Goal: Find specific page/section: Find specific page/section

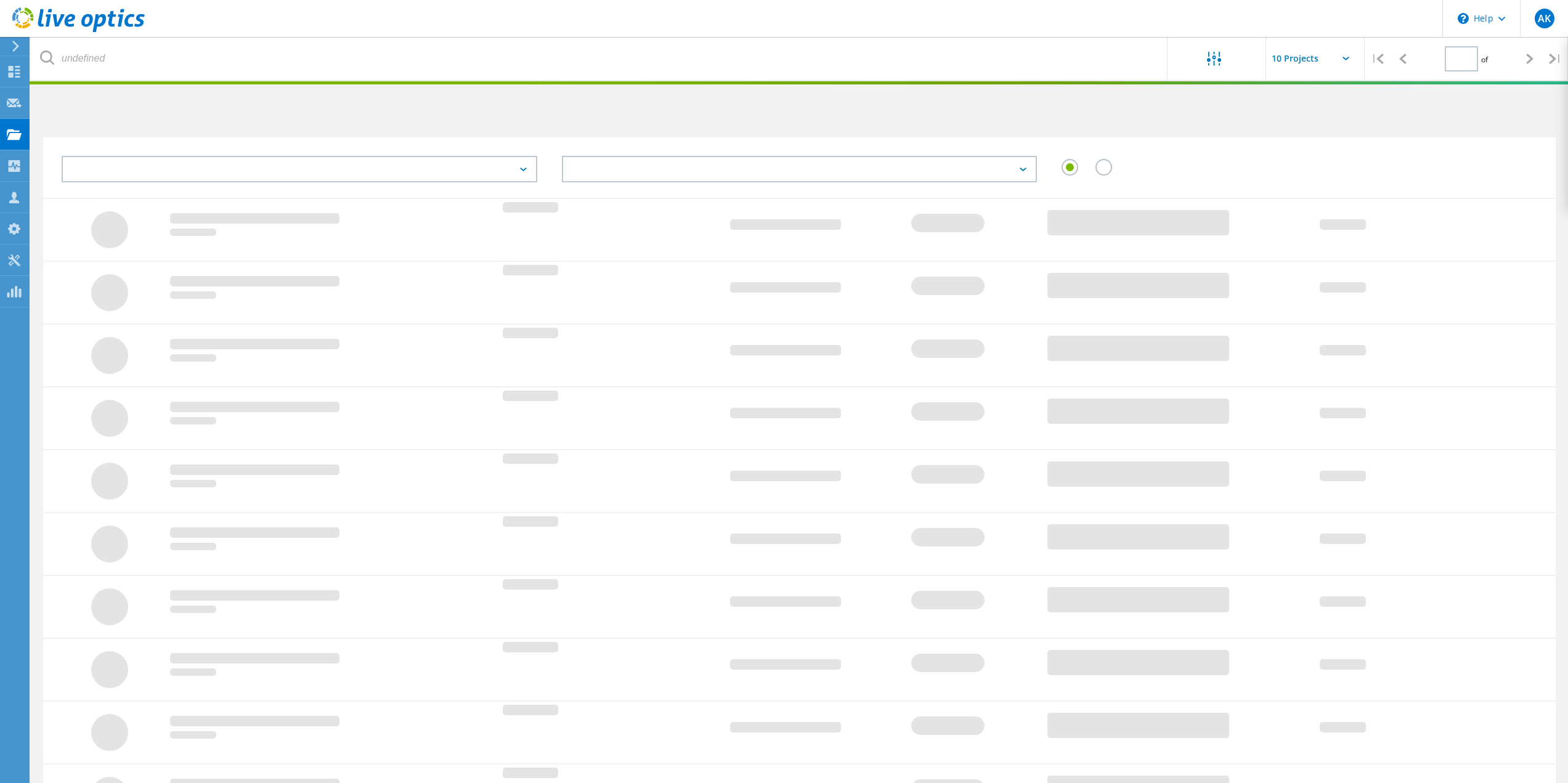
type input "1"
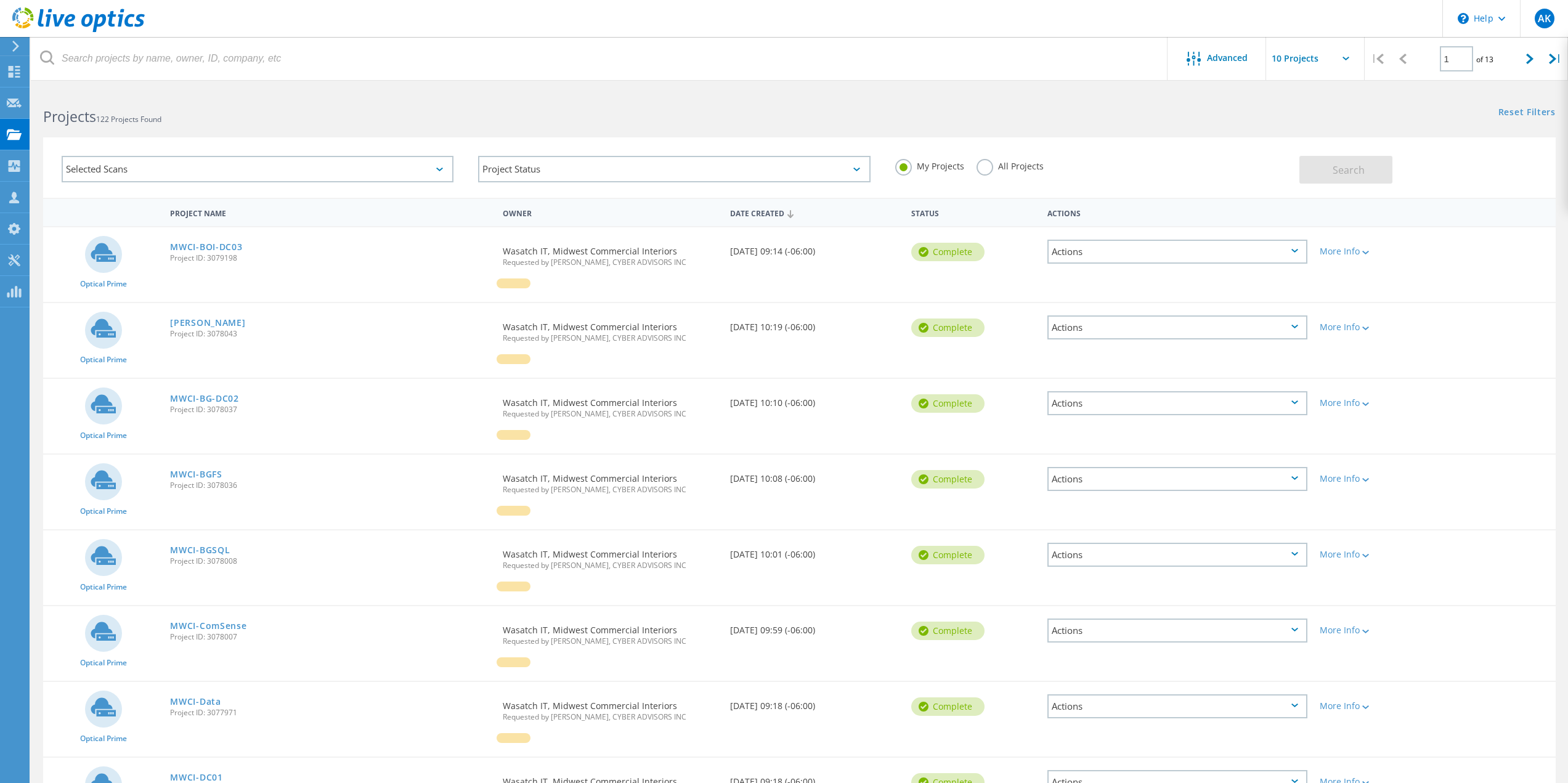
click at [704, 84] on html "\n Help Explore Helpful Articles Contact Support AK Partner Team Member [PERSON…" at bounding box center [784, 516] width 1568 height 1033
click at [710, 164] on div "Project Status" at bounding box center [674, 168] width 392 height 26
click at [642, 109] on h2 "Projects 122 Projects Found" at bounding box center [414, 117] width 743 height 21
click at [184, 168] on div "Selected Scans" at bounding box center [257, 168] width 392 height 26
click at [651, 88] on html "\n Help Explore Helpful Articles Contact Support AK Partner Team Member [PERSON…" at bounding box center [784, 516] width 1568 height 1033
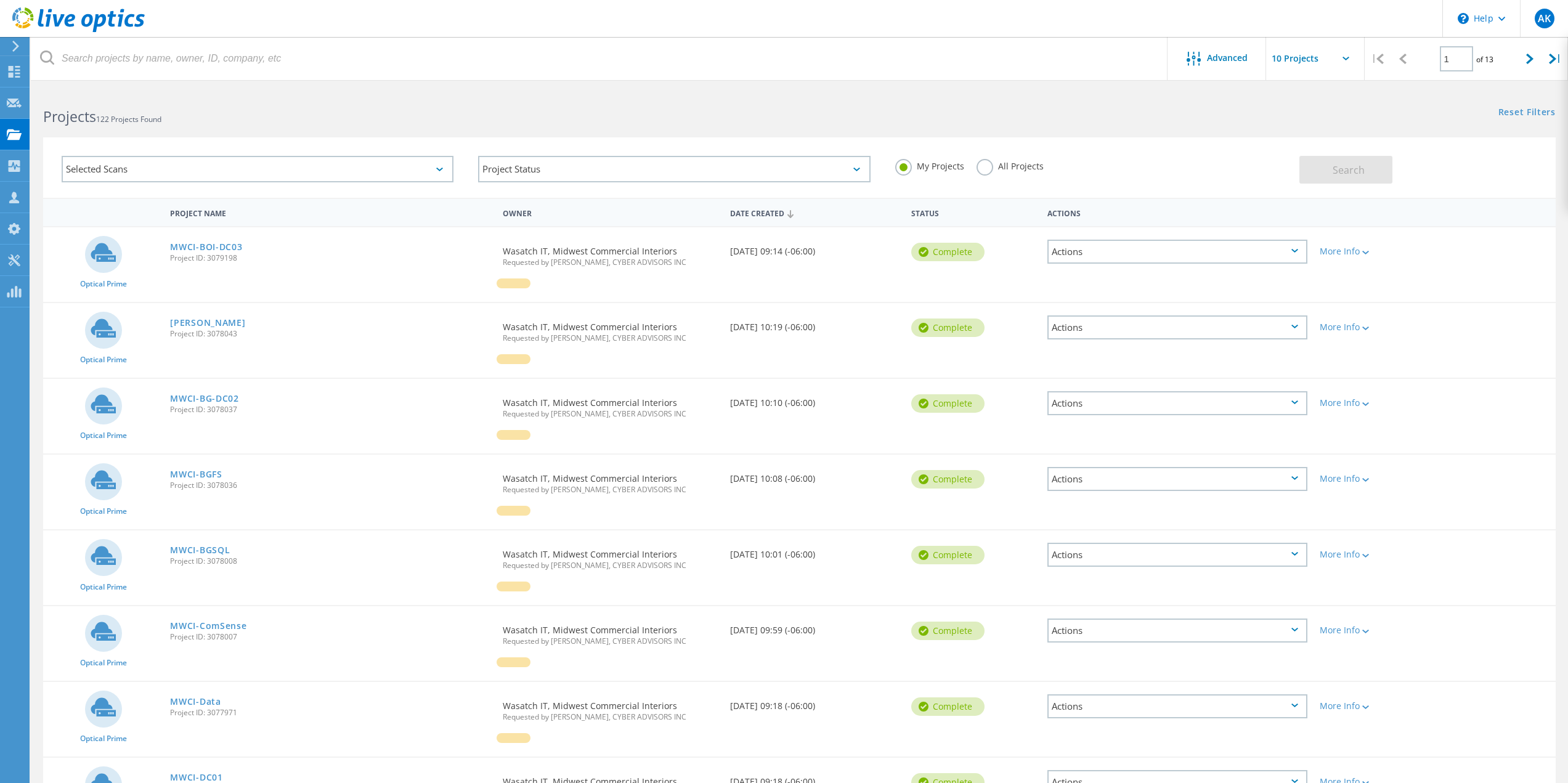
click at [992, 171] on div "All Projects" at bounding box center [1010, 168] width 67 height 18
click at [987, 170] on label "All Projects" at bounding box center [1010, 165] width 67 height 12
click at [0, 0] on input "All Projects" at bounding box center [0, 0] width 0 height 0
click at [1362, 162] on button "Search" at bounding box center [1346, 169] width 93 height 28
click at [629, 98] on div "Projects 524 Projects Found" at bounding box center [415, 105] width 768 height 33
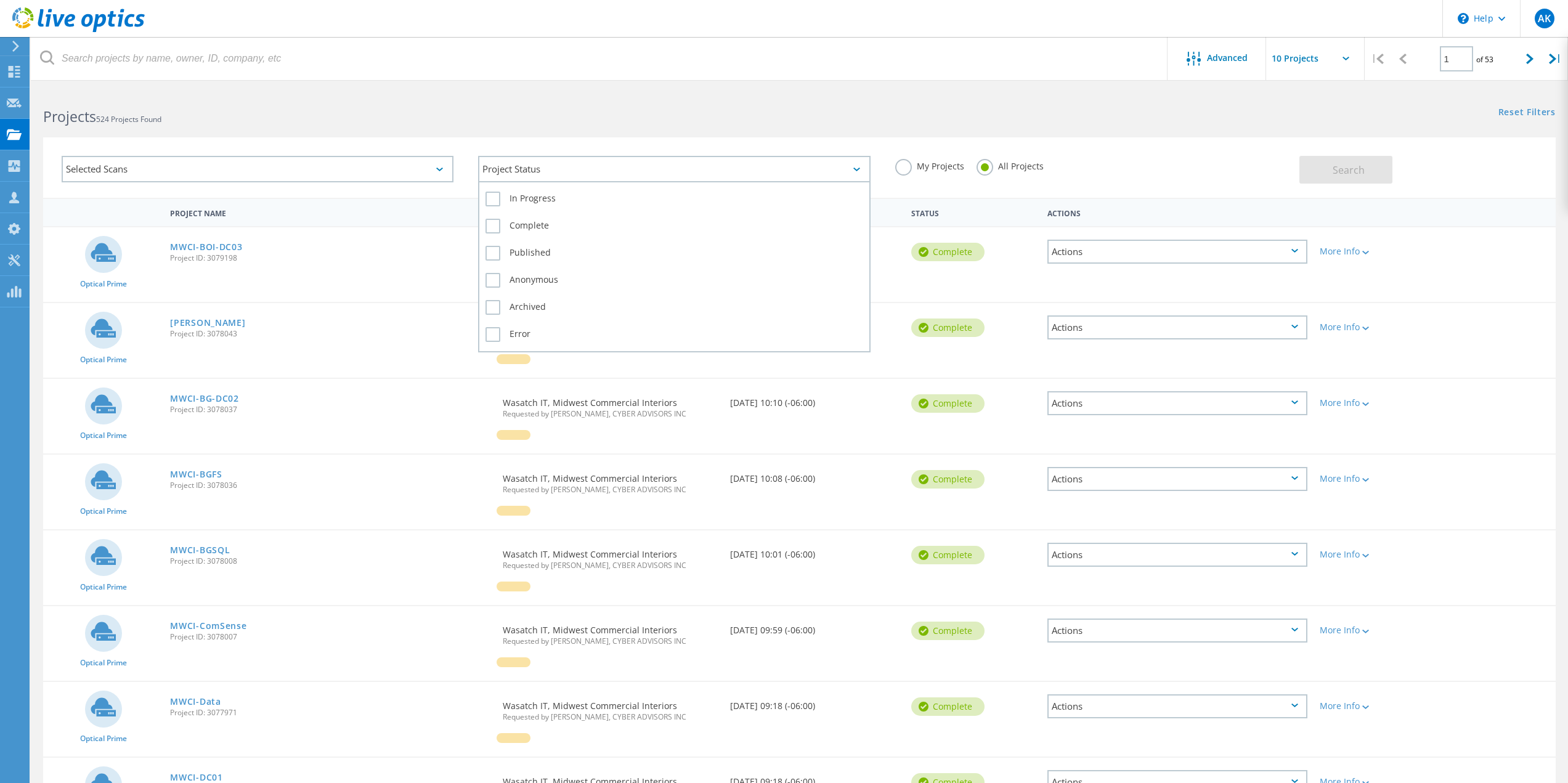
click at [628, 167] on div "Project Status" at bounding box center [674, 168] width 392 height 26
click at [509, 106] on div "Projects 524 Projects Found" at bounding box center [415, 105] width 768 height 33
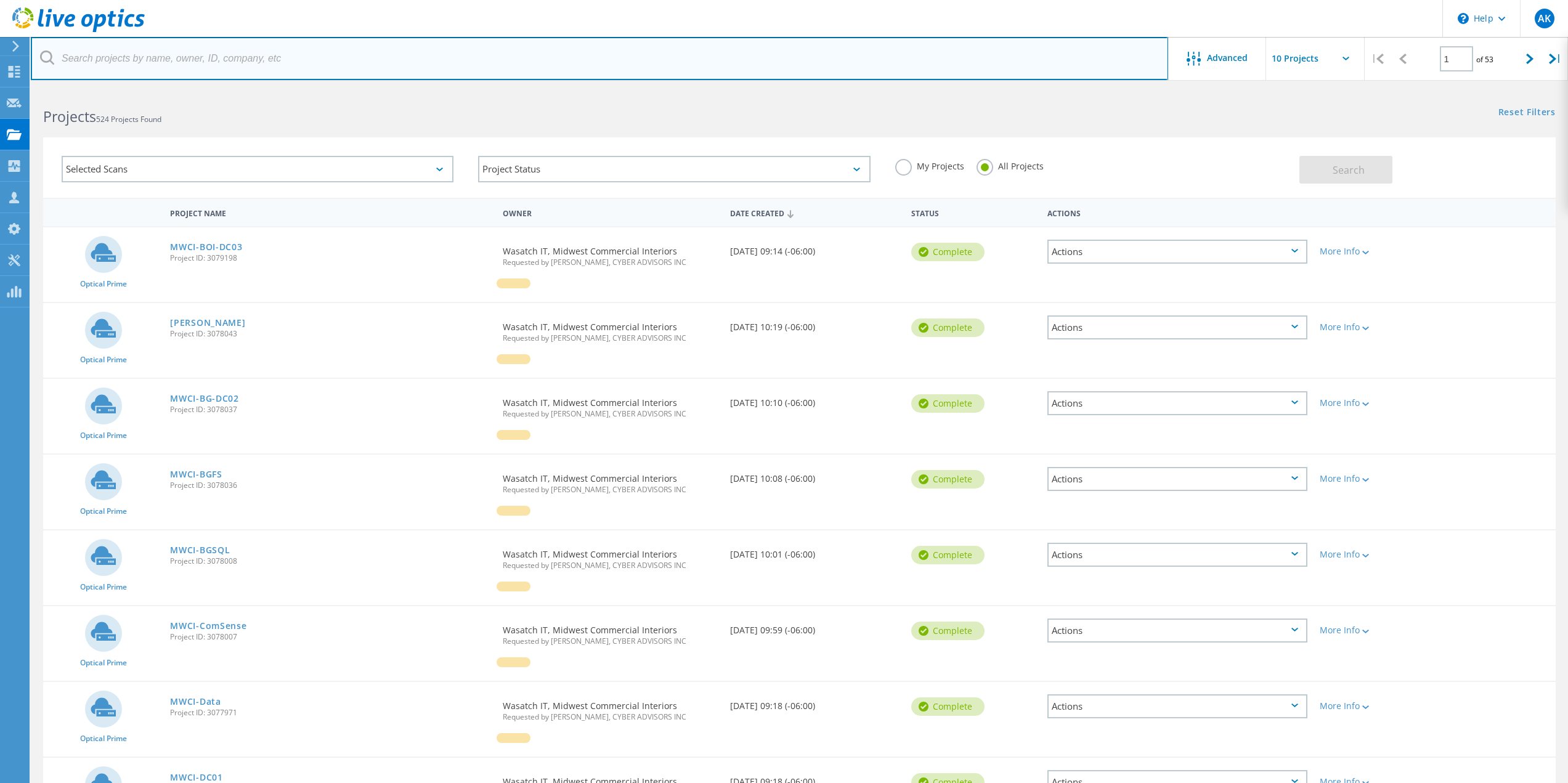
click at [584, 53] on input "text" at bounding box center [600, 58] width 1137 height 43
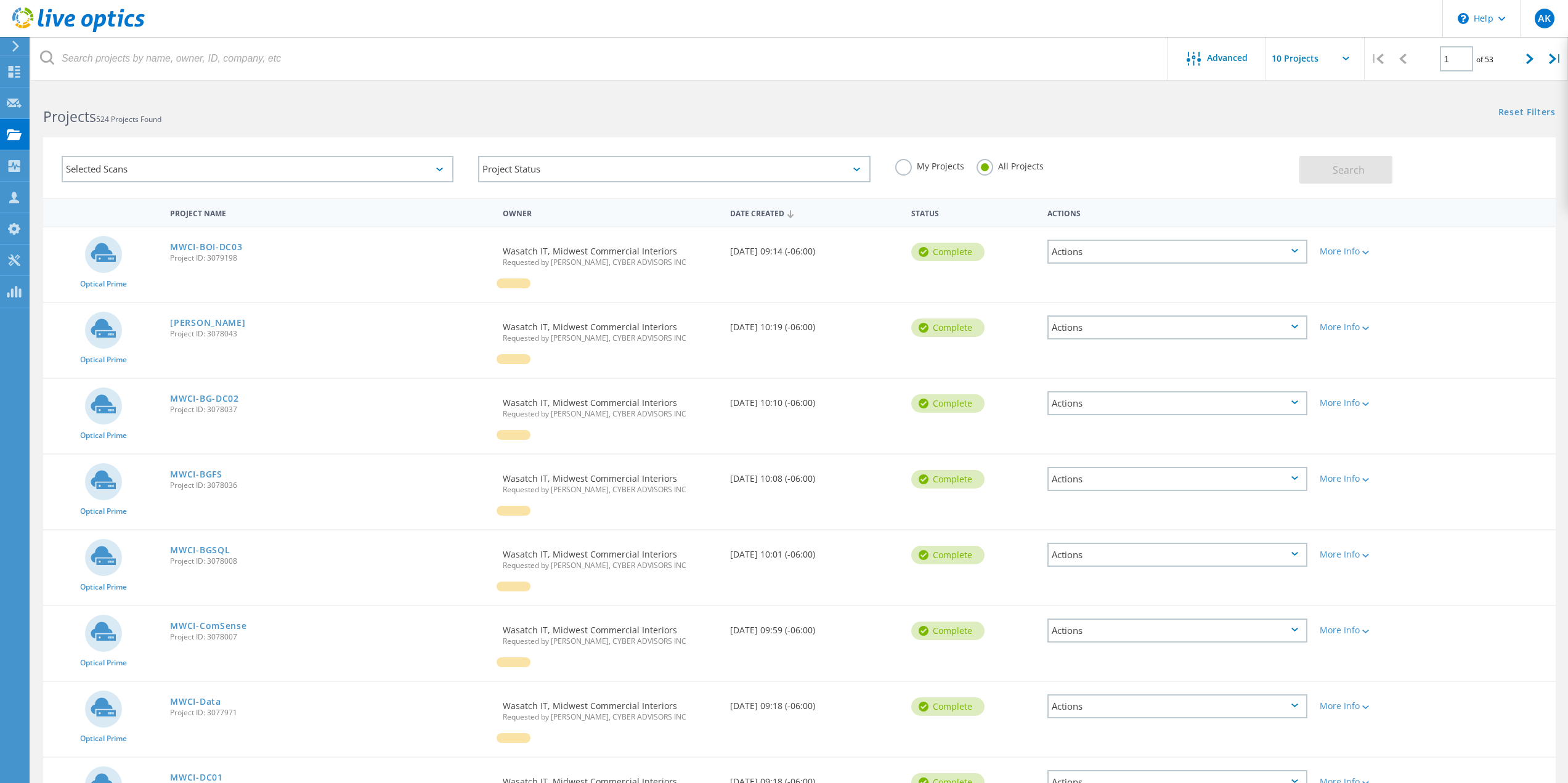
click at [315, 161] on div "Selected Scans" at bounding box center [257, 168] width 392 height 26
click at [605, 120] on h2 "Projects 524 Projects Found" at bounding box center [414, 117] width 743 height 21
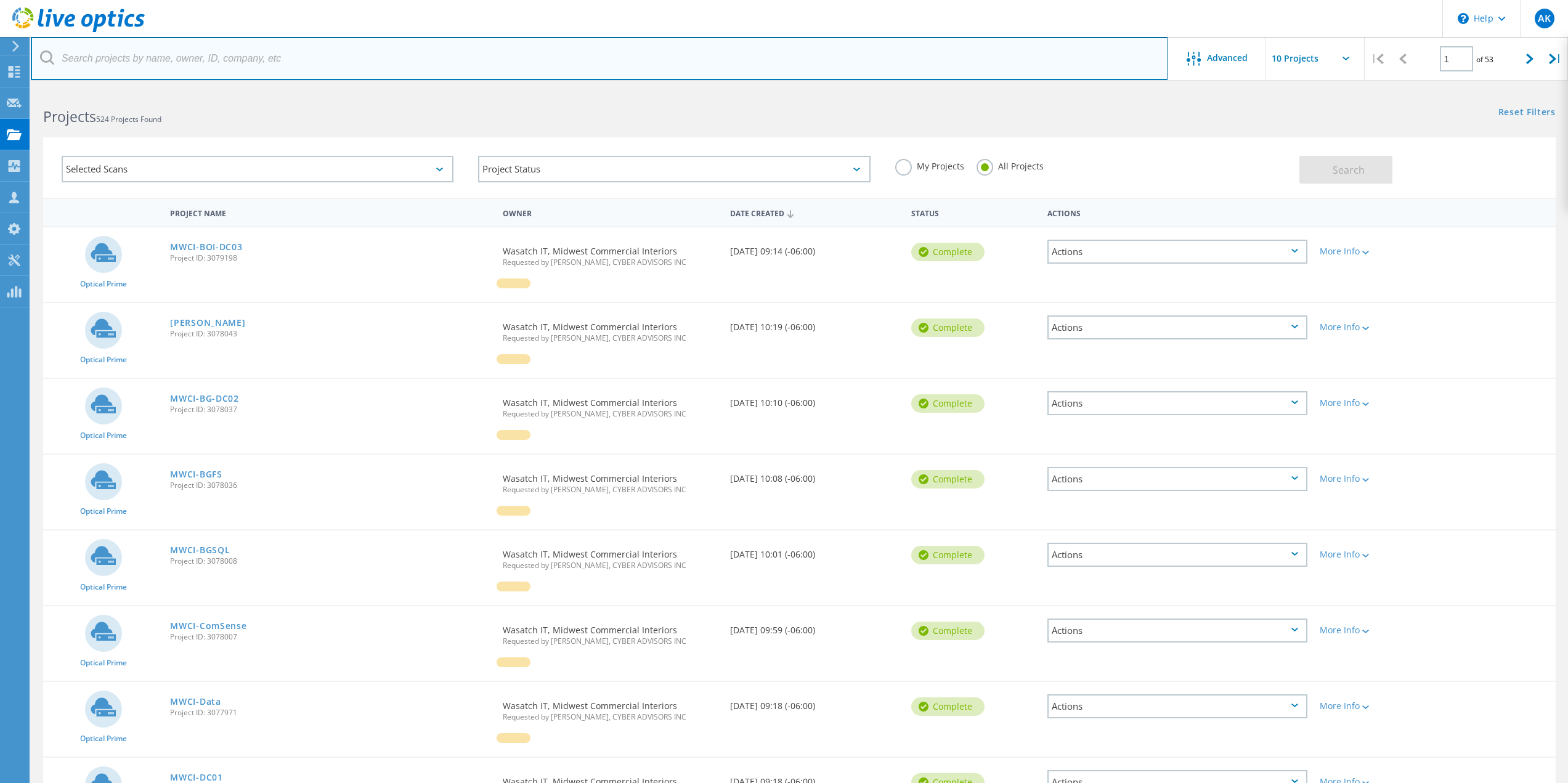
click at [189, 51] on input "text" at bounding box center [600, 58] width 1137 height 43
type input "MWCI"
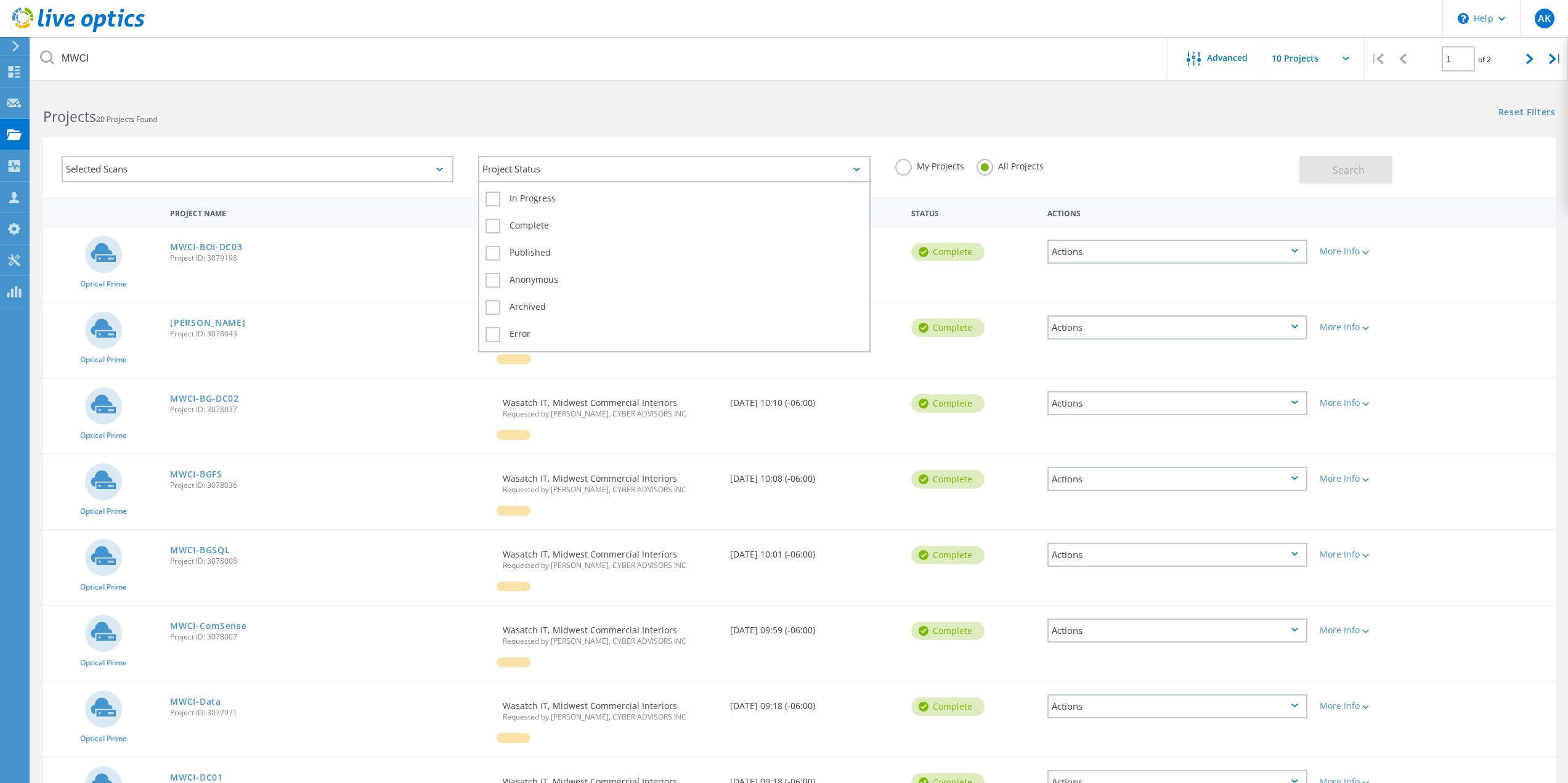
click at [739, 169] on div "Project Status" at bounding box center [674, 168] width 392 height 26
click at [697, 110] on h2 "Projects 20 Projects Found" at bounding box center [414, 117] width 743 height 21
click at [1375, 253] on div "More Info" at bounding box center [1374, 251] width 108 height 8
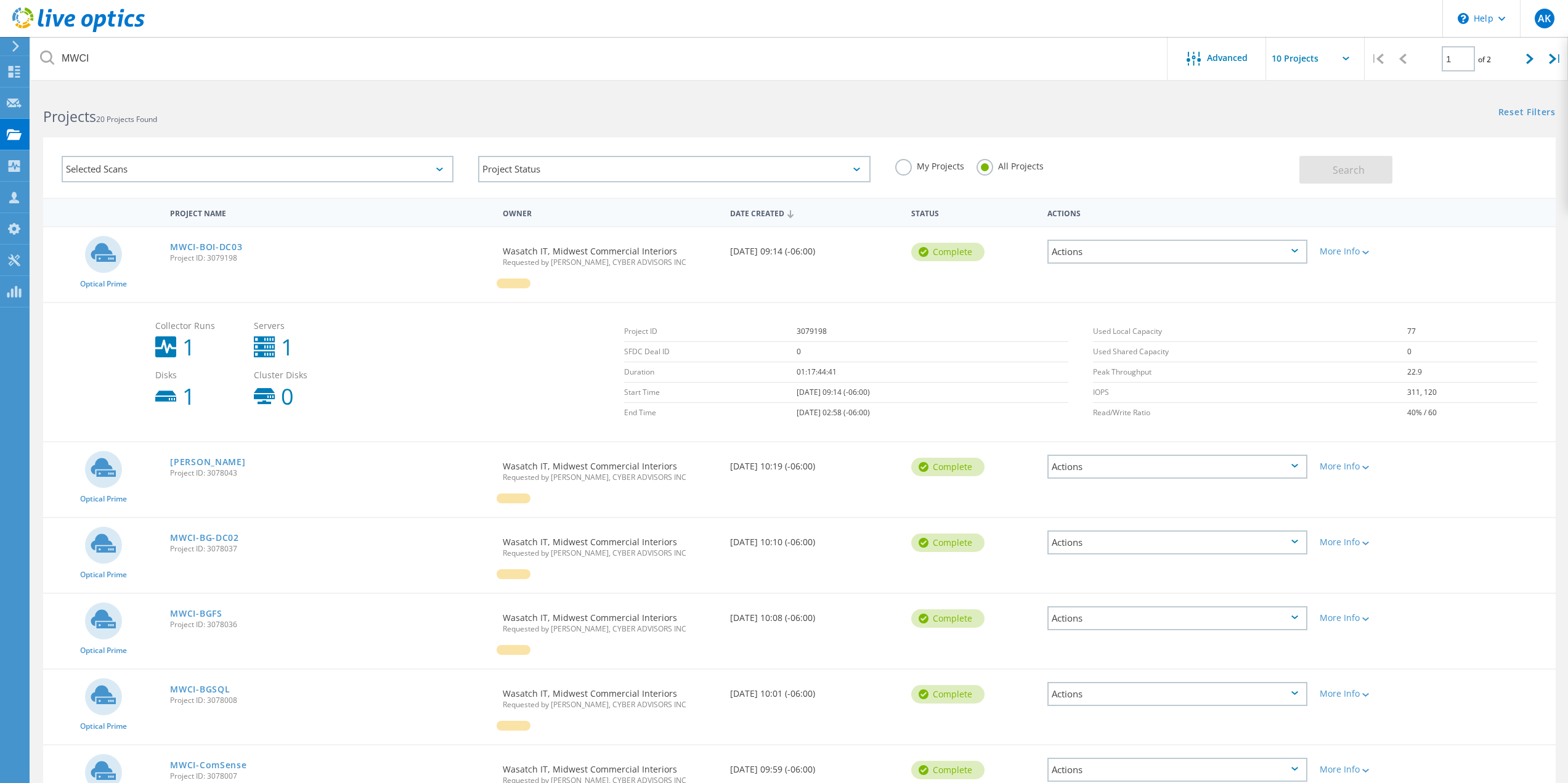
drag, startPoint x: 1367, startPoint y: 467, endPoint x: 1395, endPoint y: 504, distance: 46.4
click at [1368, 467] on icon at bounding box center [1366, 468] width 7 height 4
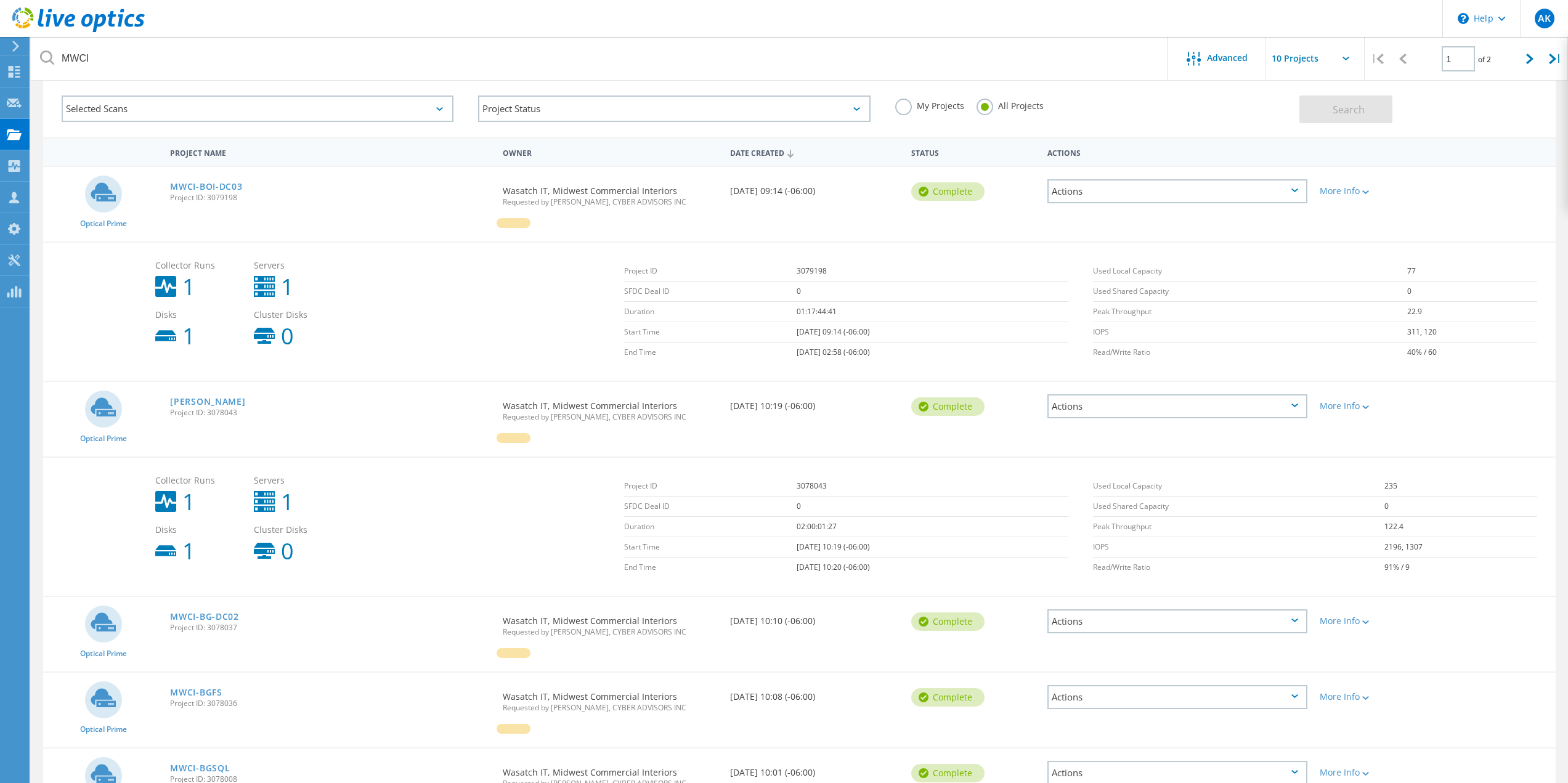
scroll to position [123, 0]
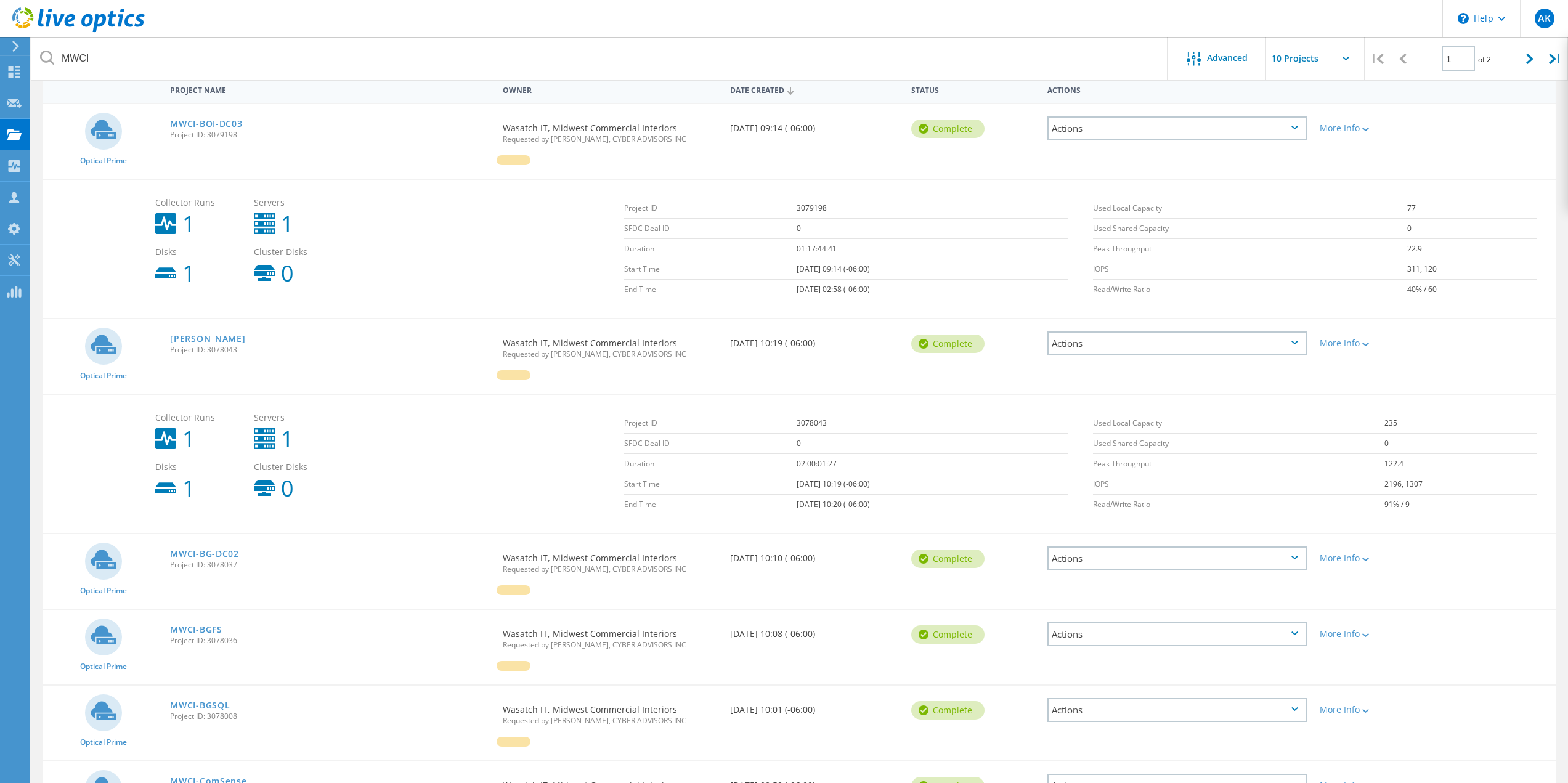
click at [1369, 556] on div at bounding box center [1364, 559] width 9 height 7
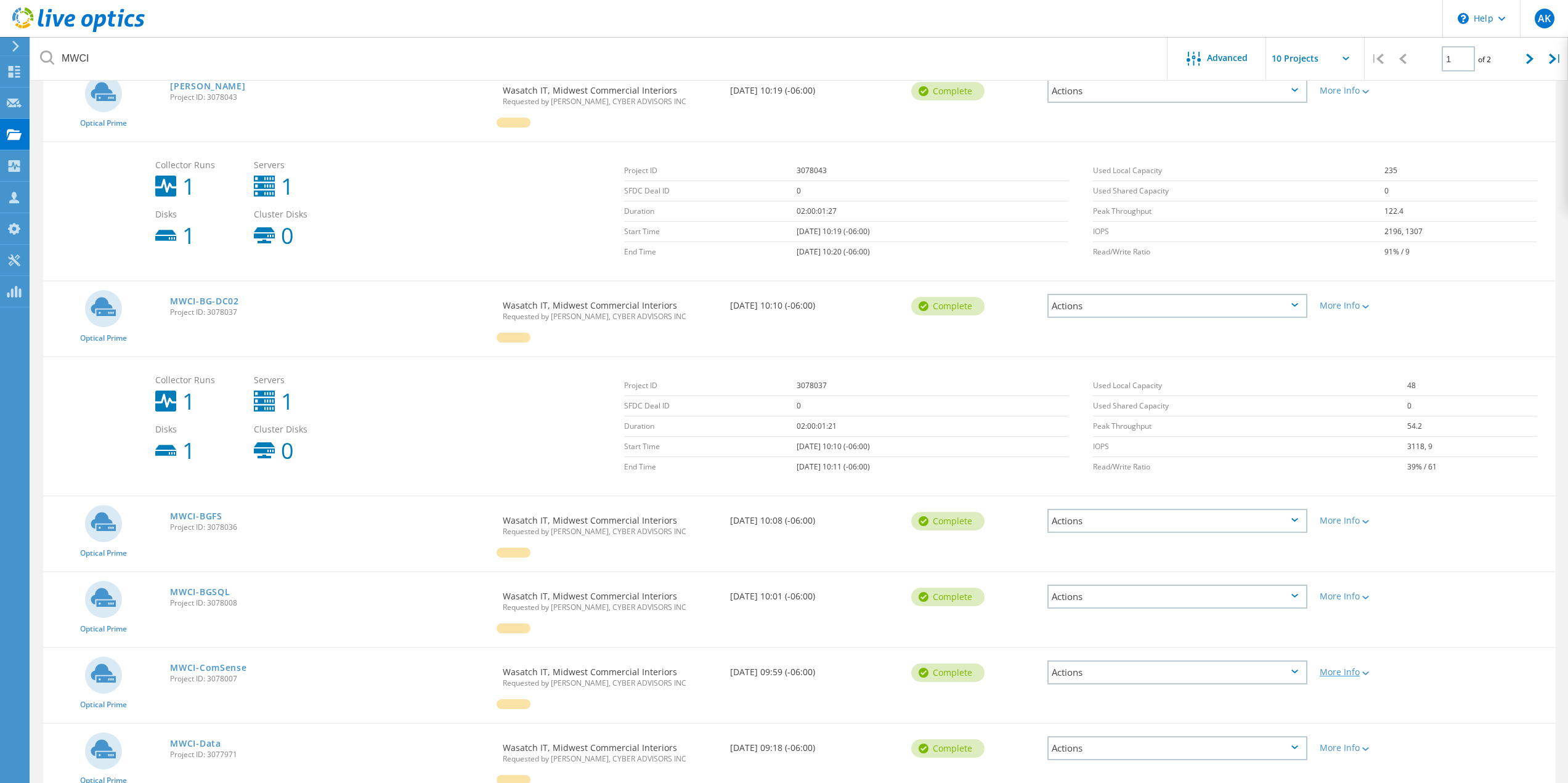
scroll to position [493, 0]
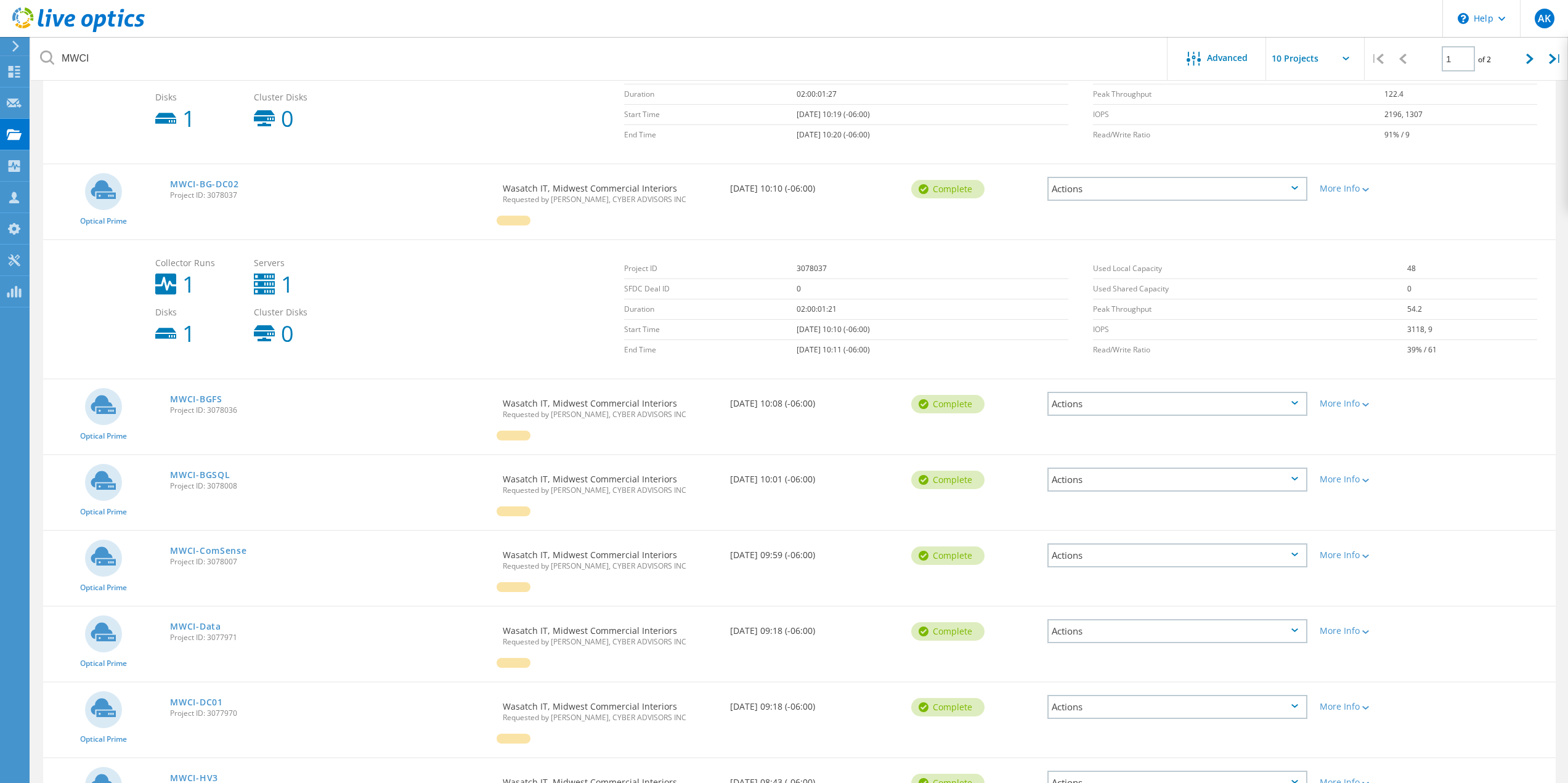
drag, startPoint x: 1371, startPoint y: 402, endPoint x: 1397, endPoint y: 459, distance: 62.6
click at [1374, 404] on div "More Info" at bounding box center [1374, 404] width 108 height 8
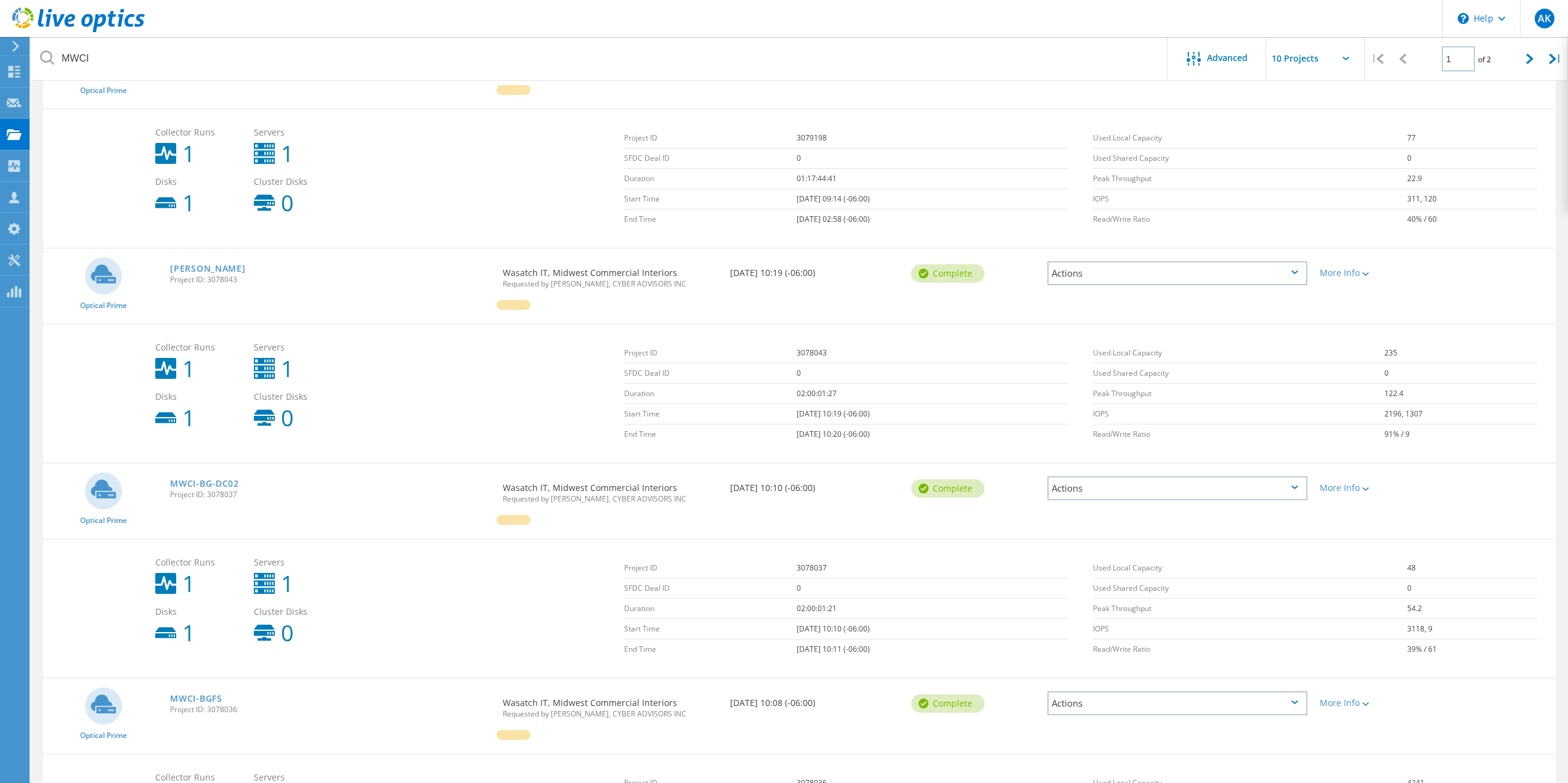
scroll to position [0, 0]
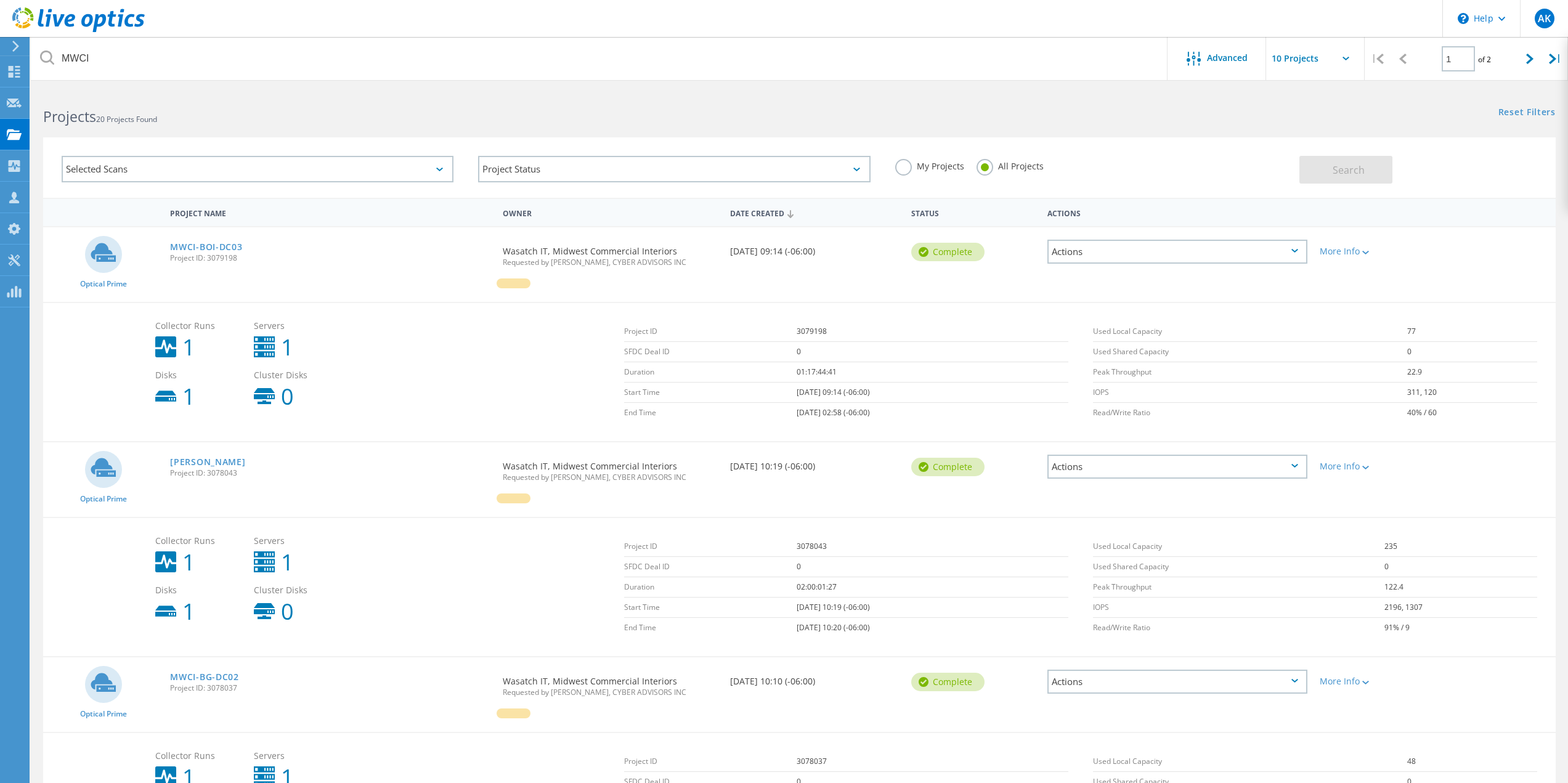
click at [1159, 256] on div "Actions" at bounding box center [1178, 252] width 260 height 24
click at [724, 256] on div "Date Created [DATE] 09:14 (-06:00)" at bounding box center [815, 247] width 182 height 40
click at [1352, 59] on input "text" at bounding box center [1328, 58] width 123 height 43
click at [1315, 112] on div "Show 20 Projects" at bounding box center [1328, 111] width 122 height 21
type input "Show 20 Projects"
